Goal: Ask a question

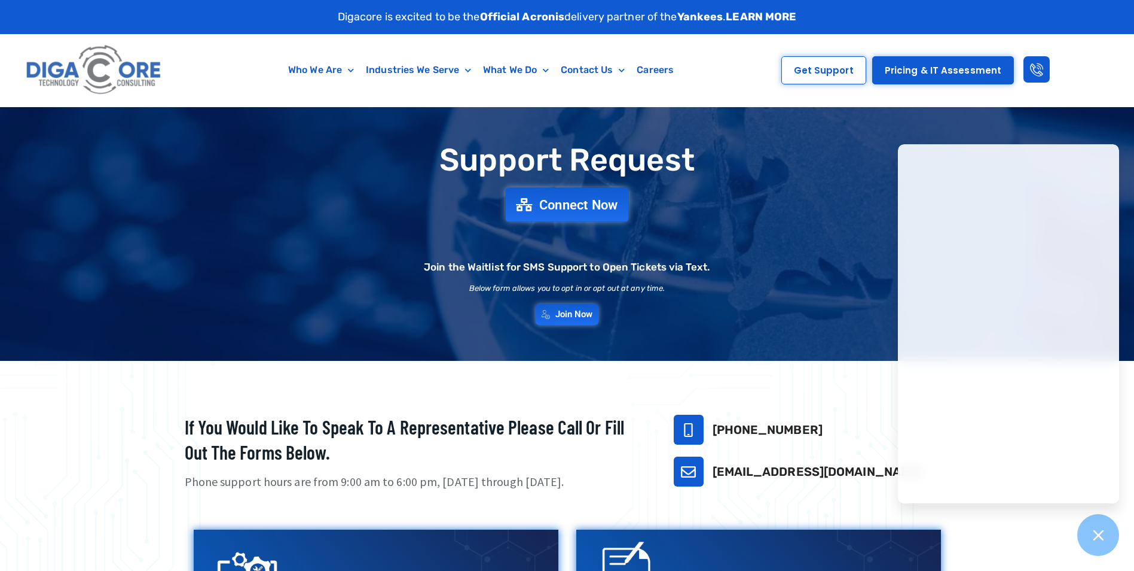
click at [586, 206] on span "Connect Now" at bounding box center [578, 204] width 79 height 13
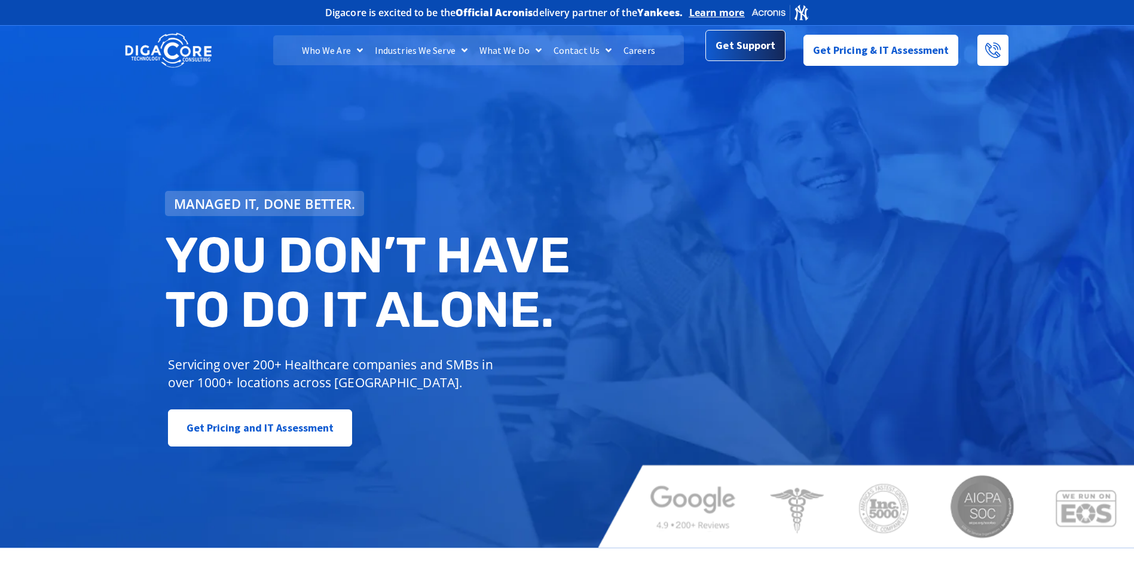
click at [773, 53] on span "Get Support" at bounding box center [746, 45] width 60 height 24
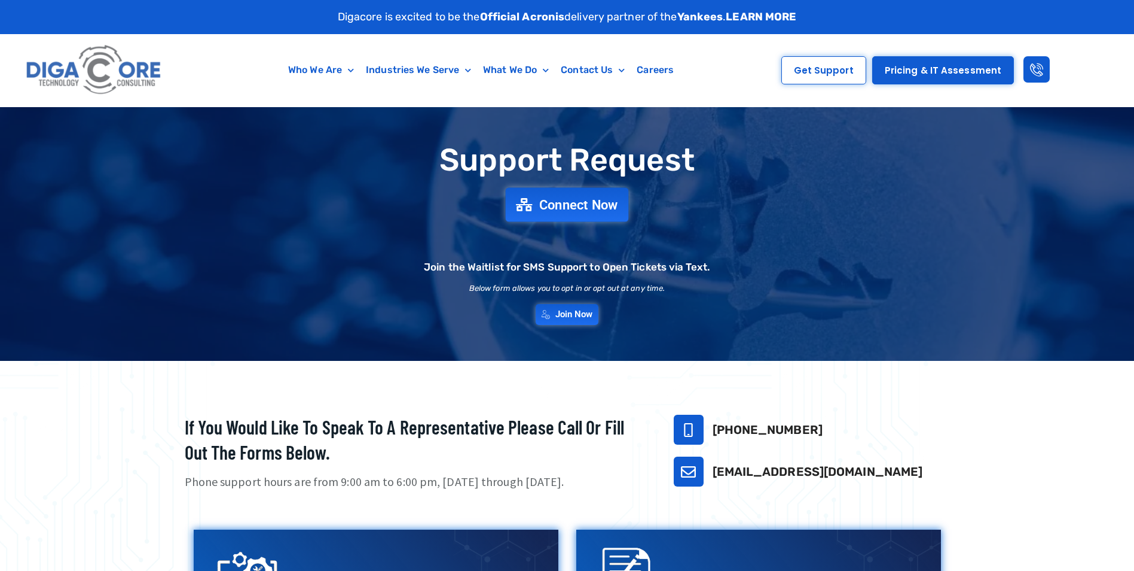
click at [568, 213] on link "Connect Now" at bounding box center [567, 205] width 123 height 34
